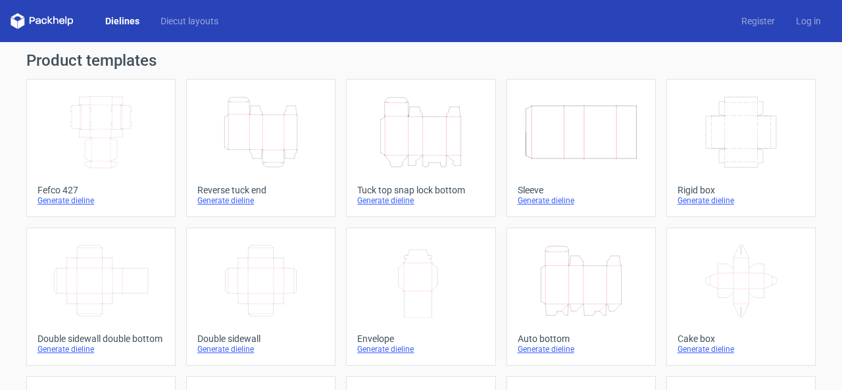
click at [272, 128] on icon "Height Depth Width" at bounding box center [261, 132] width 116 height 74
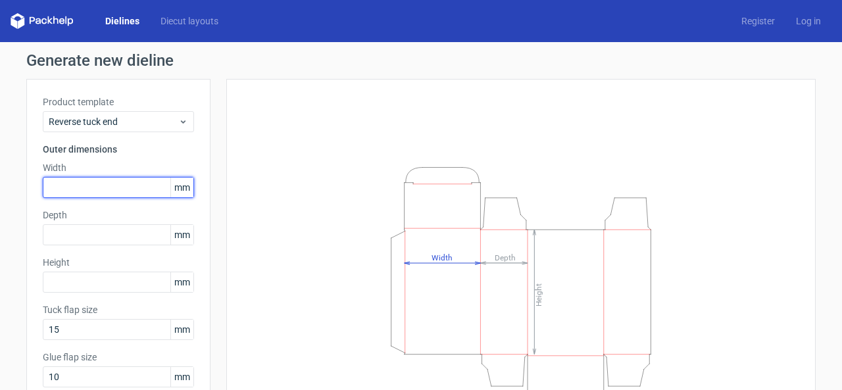
click at [93, 186] on input "text" at bounding box center [118, 187] width 151 height 21
type input "100"
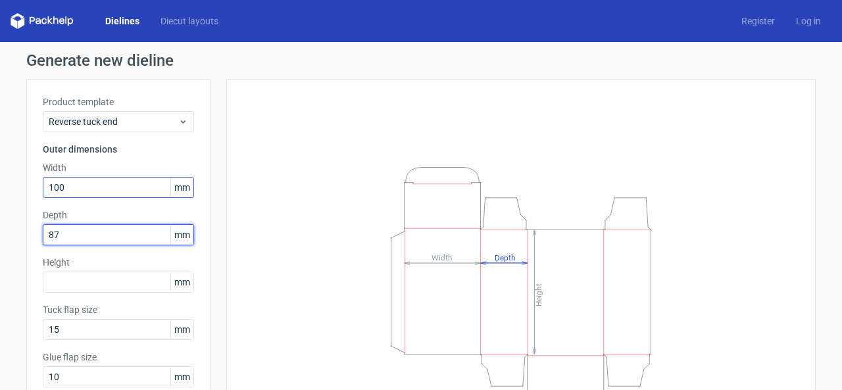
type input "87"
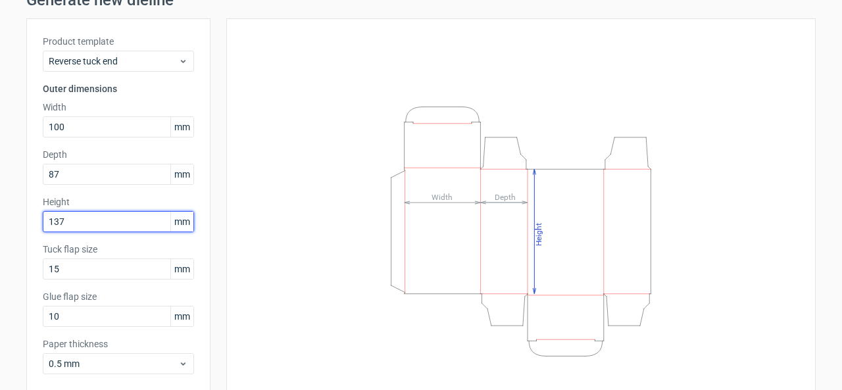
scroll to position [71, 0]
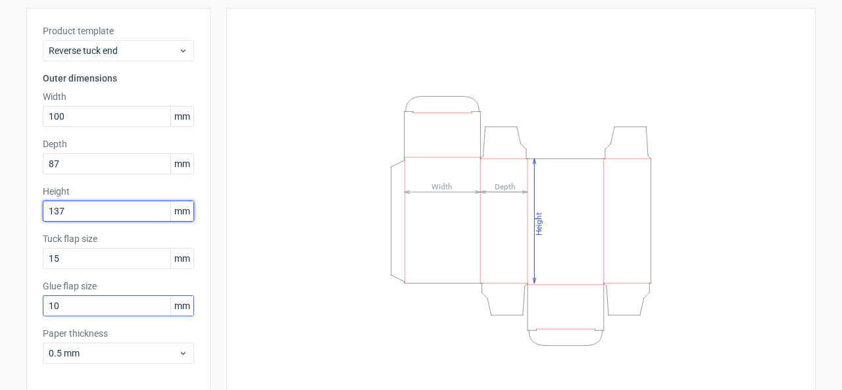
type input "137"
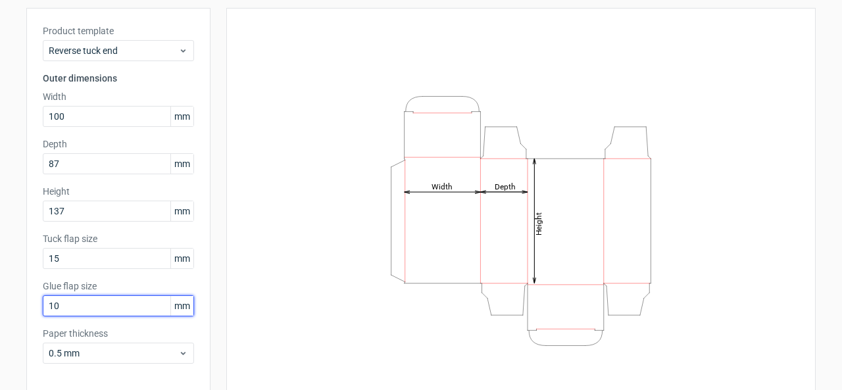
click at [97, 303] on input "10" at bounding box center [118, 305] width 151 height 21
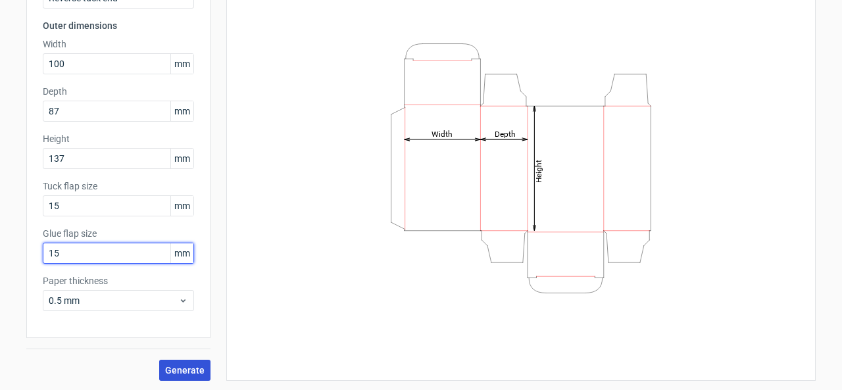
type input "15"
click at [174, 373] on span "Generate" at bounding box center [184, 370] width 39 height 9
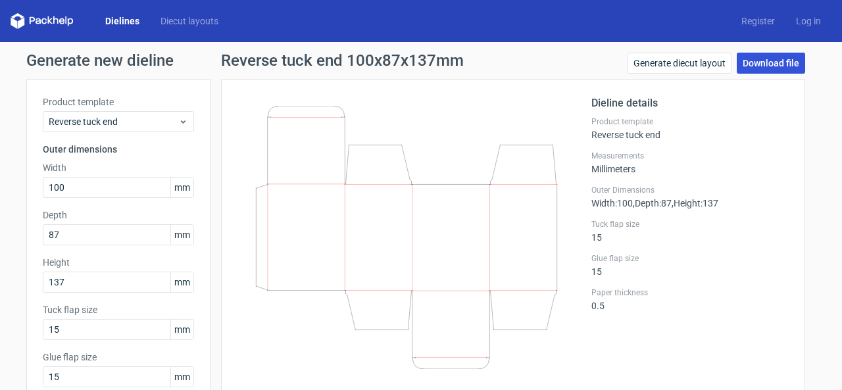
click at [770, 63] on link "Download file" at bounding box center [771, 63] width 68 height 21
